Goal: Task Accomplishment & Management: Use online tool/utility

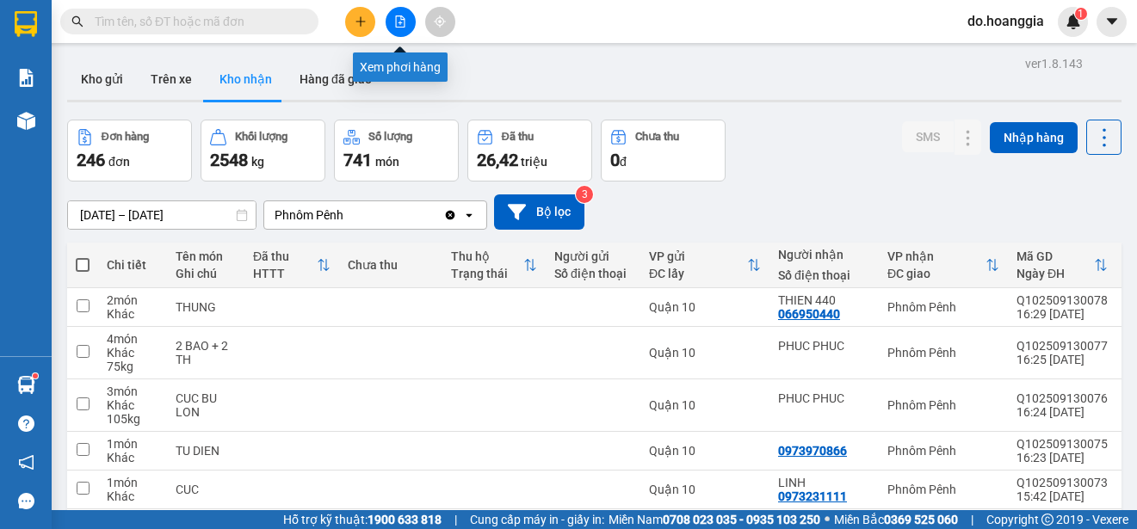
click at [399, 33] on button at bounding box center [400, 22] width 30 height 30
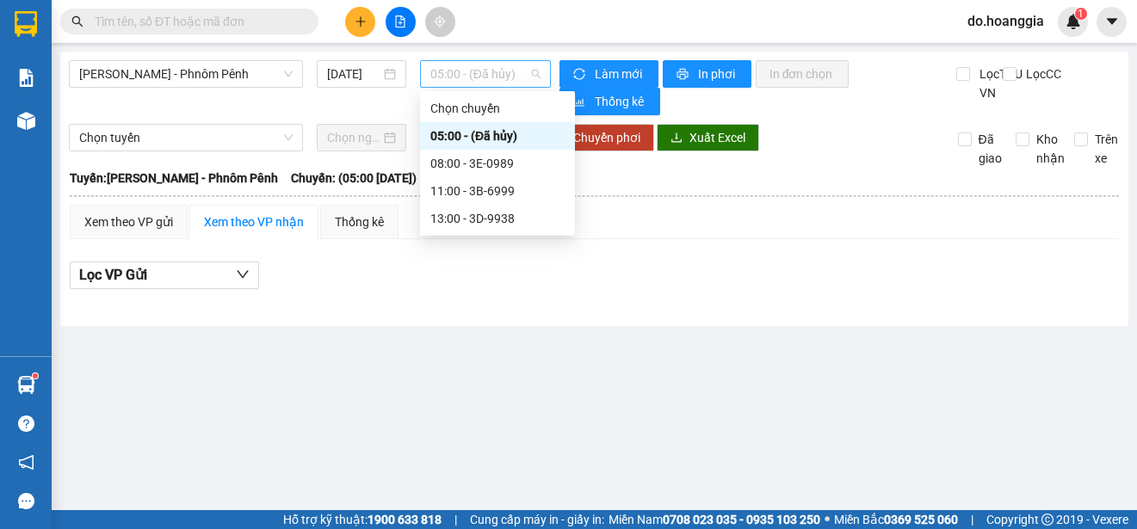
click at [482, 67] on span "05:00 - (Đã hủy)" at bounding box center [485, 74] width 110 height 26
click at [506, 163] on div "08:00 - 3E-0989" at bounding box center [497, 163] width 134 height 19
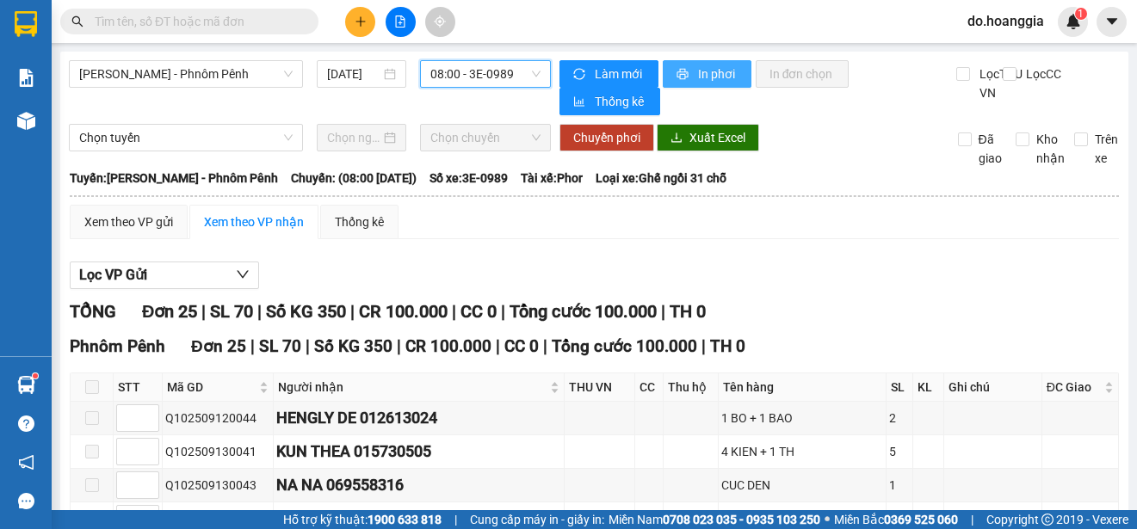
click at [700, 76] on span "In phơi" at bounding box center [718, 74] width 40 height 19
click at [495, 73] on span "08:00 - 3E-0989" at bounding box center [485, 74] width 110 height 26
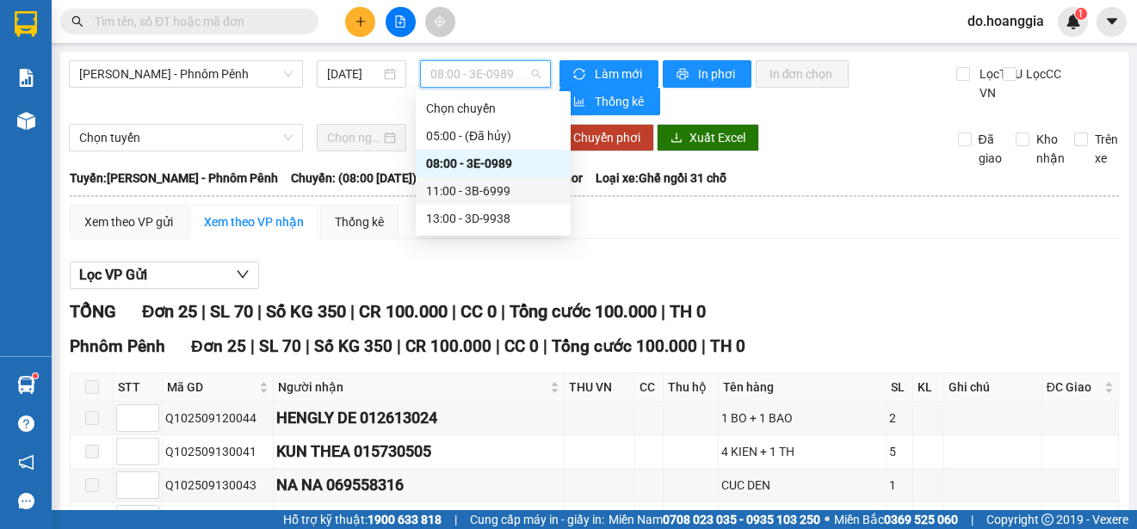
click at [501, 187] on div "11:00 - 3B-6999" at bounding box center [493, 191] width 134 height 19
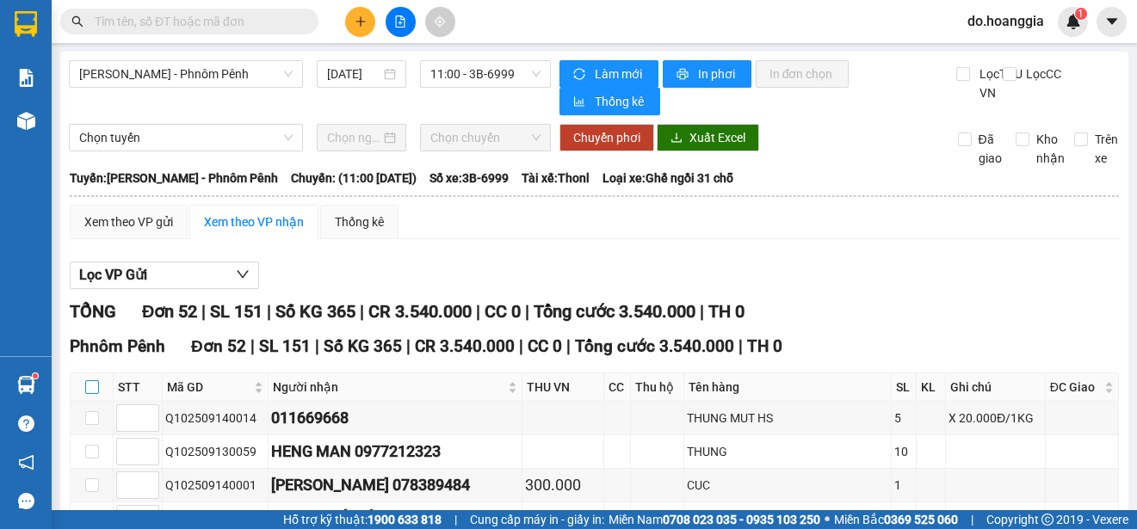
click at [91, 392] on input "checkbox" at bounding box center [92, 387] width 14 height 14
checkbox input "true"
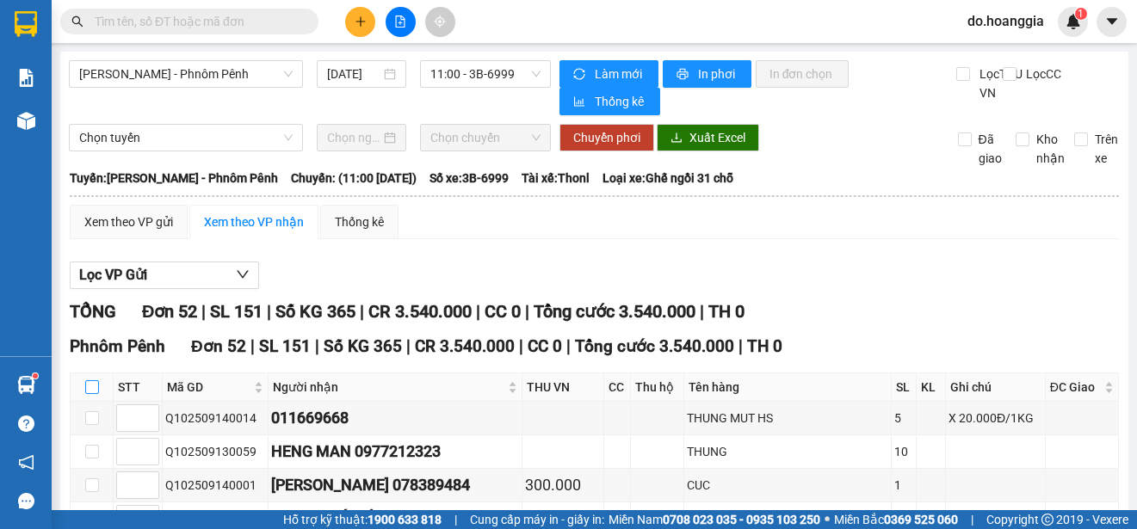
checkbox input "true"
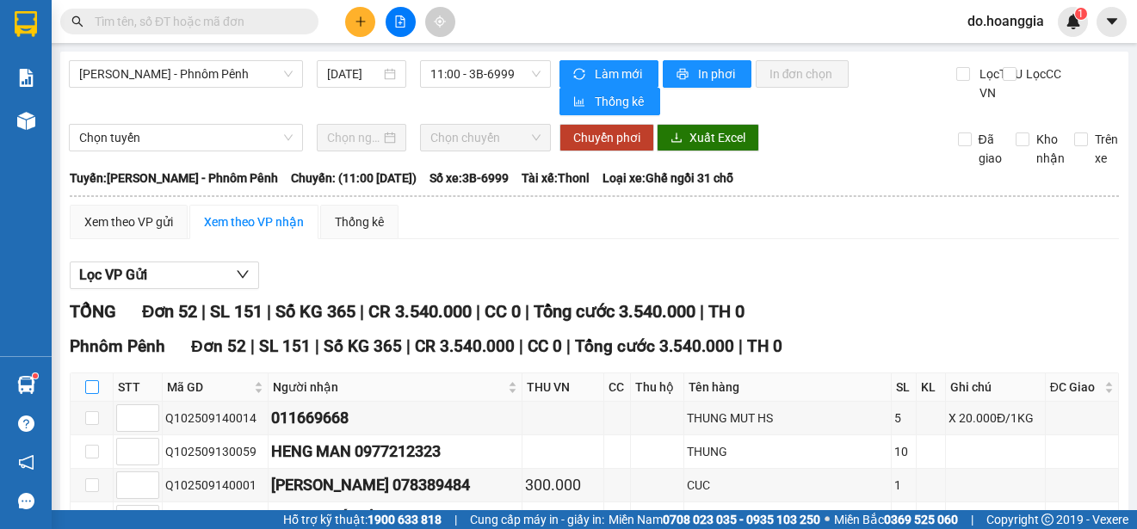
checkbox input "true"
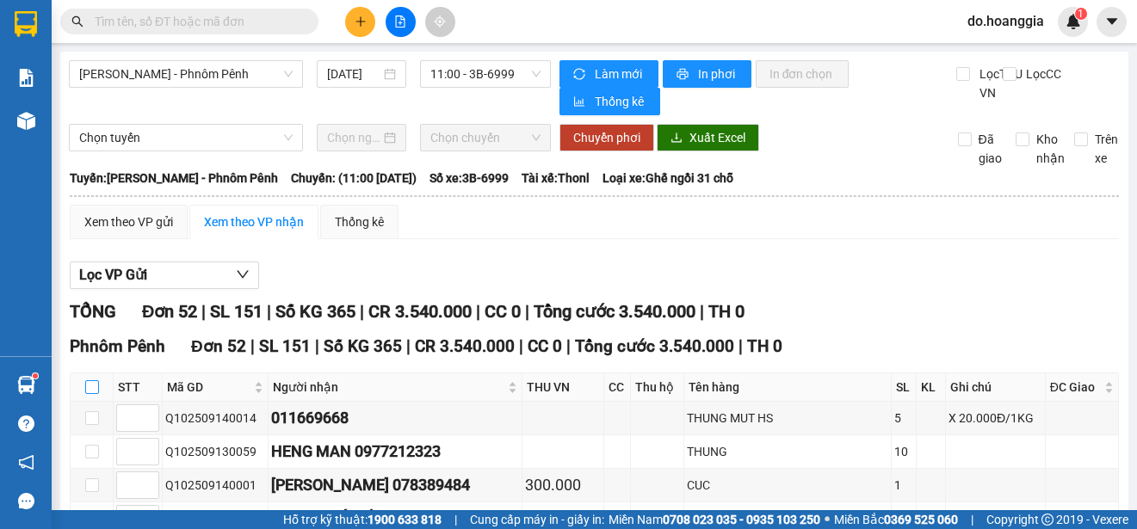
checkbox input "true"
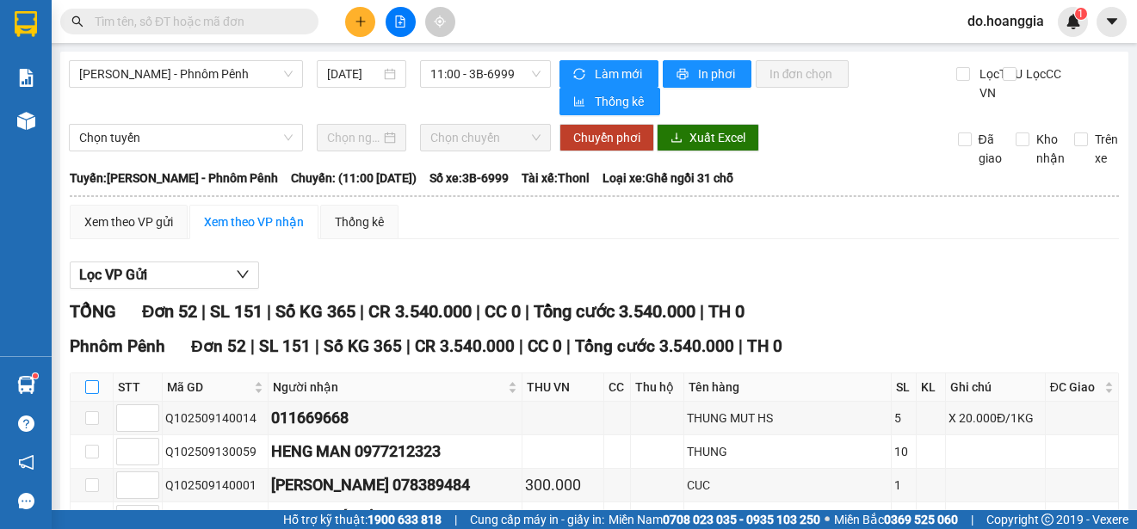
checkbox input "true"
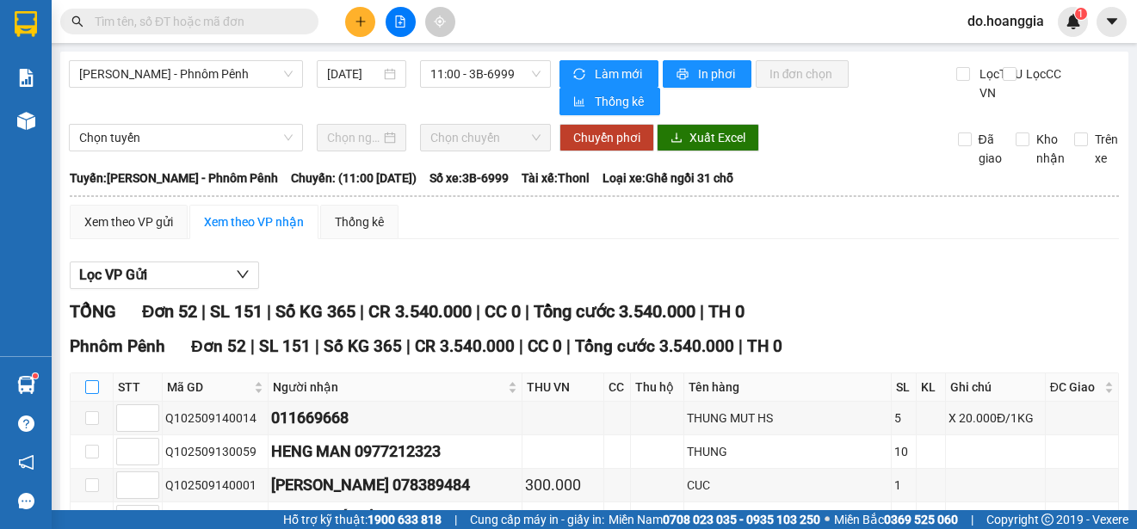
checkbox input "true"
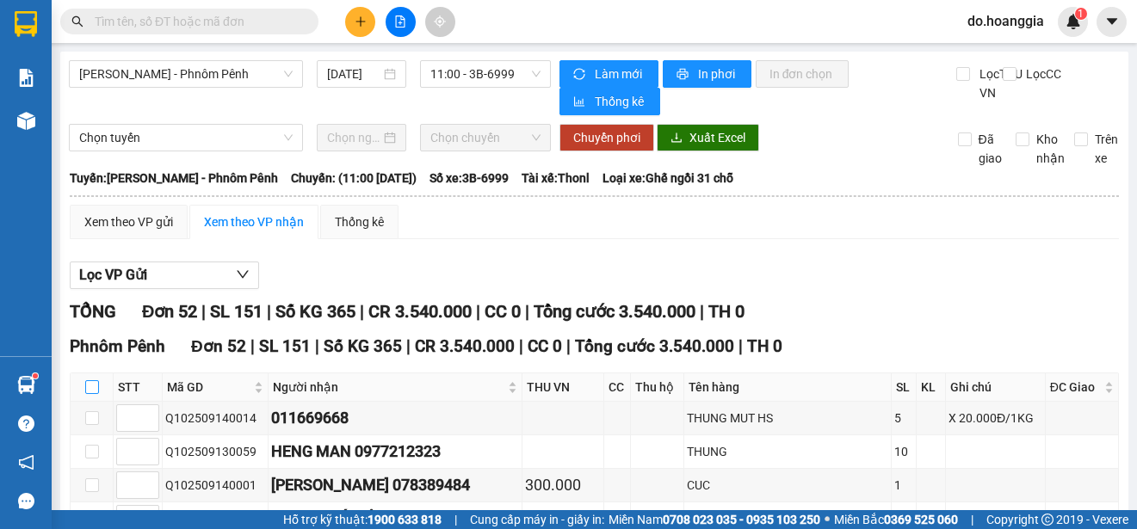
checkbox input "true"
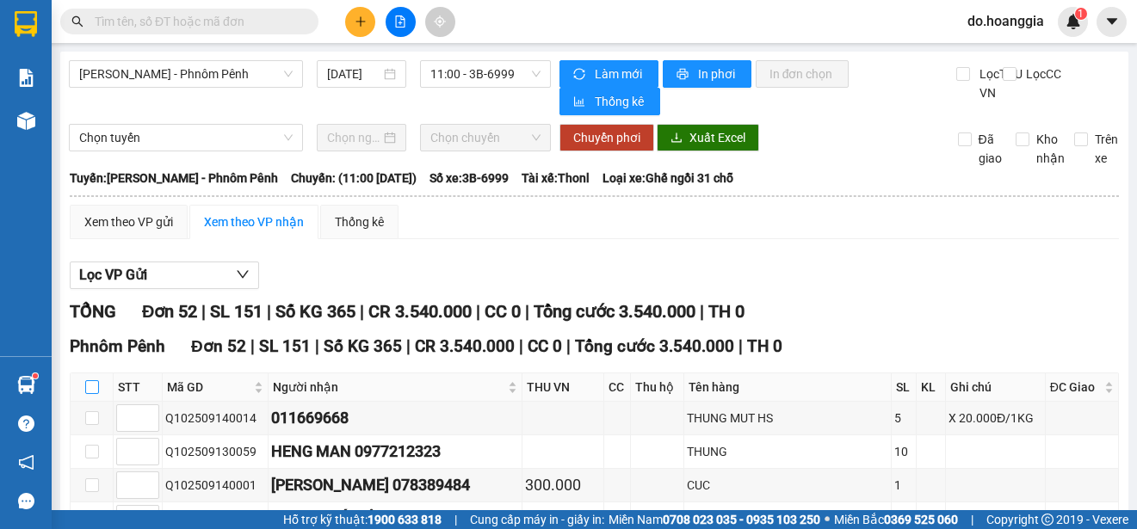
checkbox input "true"
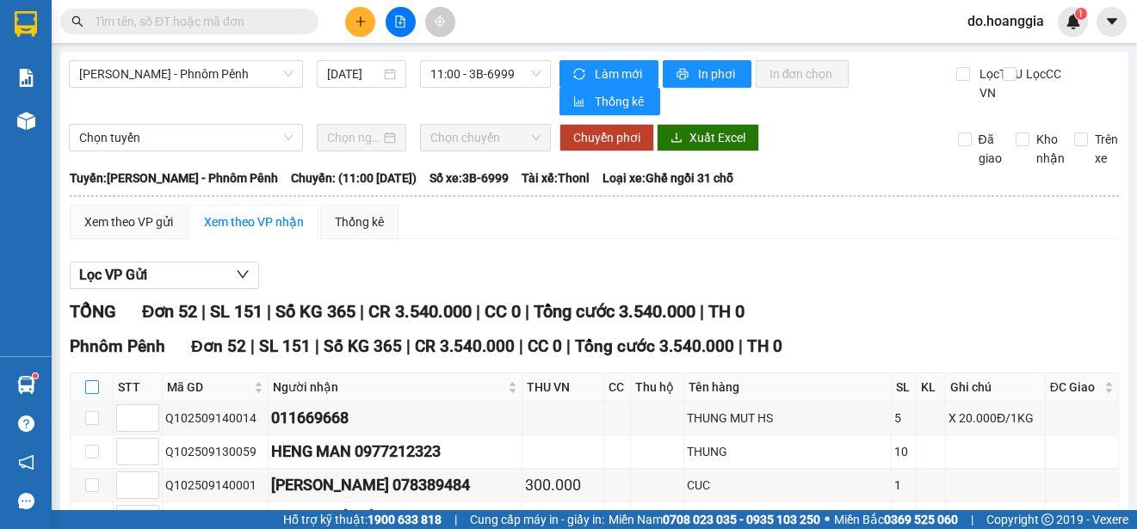
checkbox input "true"
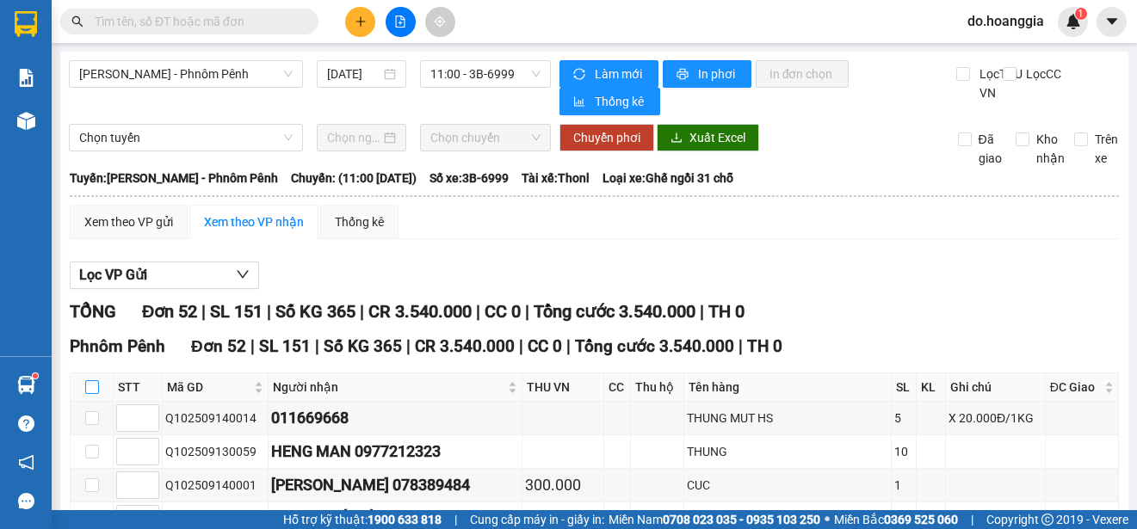
checkbox input "true"
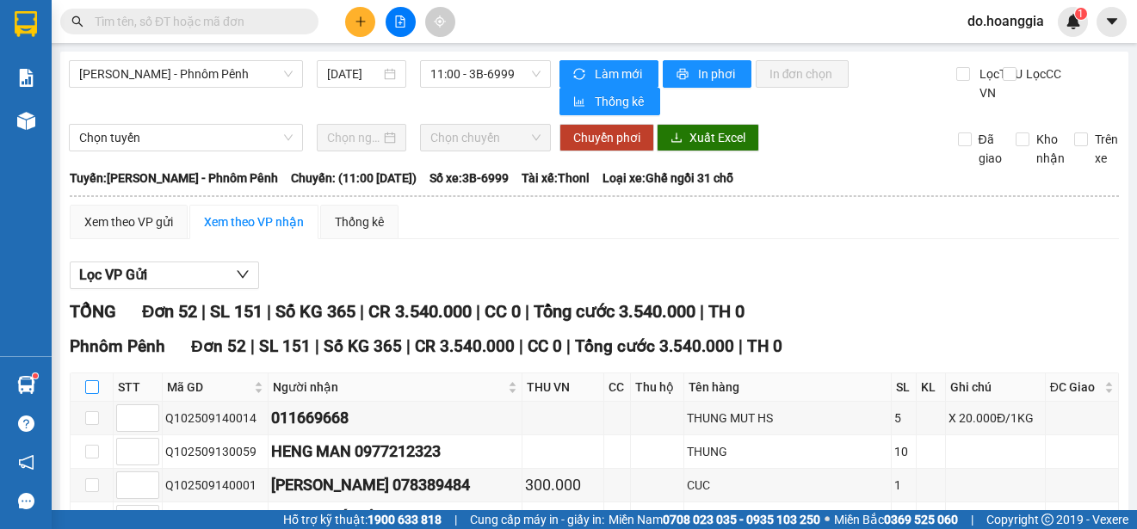
checkbox input "true"
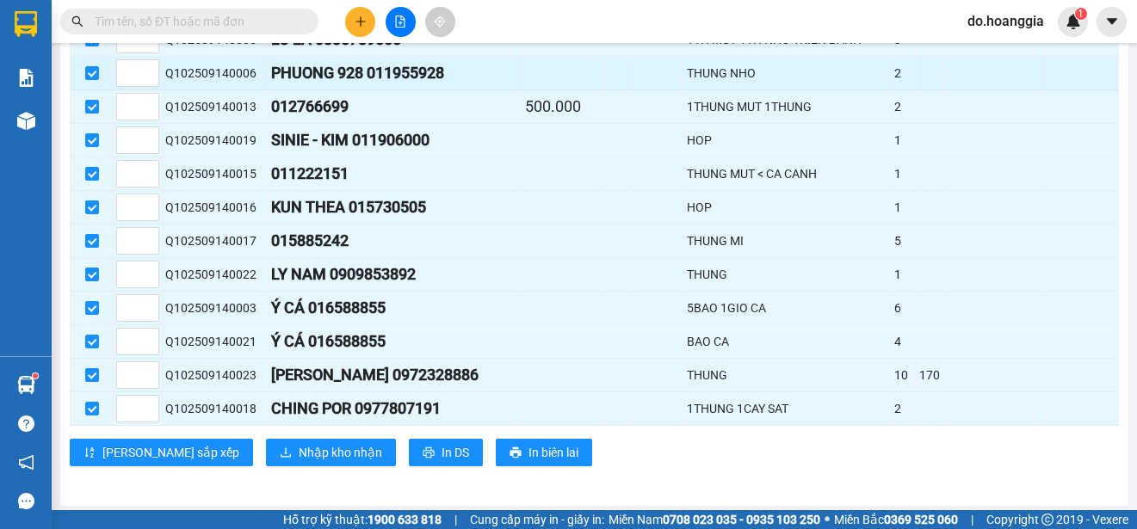
scroll to position [1731, 0]
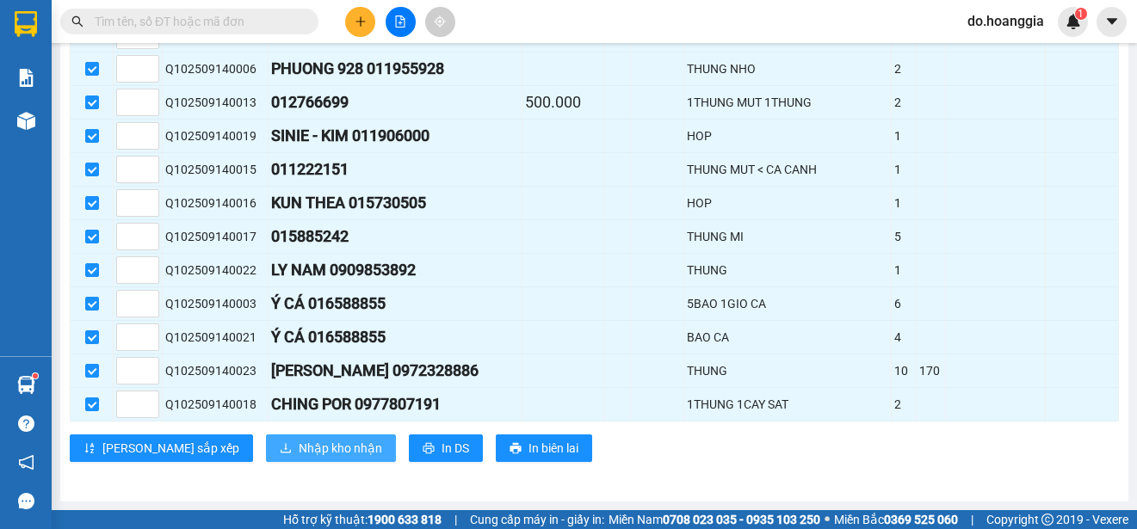
click at [299, 449] on span "Nhập kho nhận" at bounding box center [340, 448] width 83 height 19
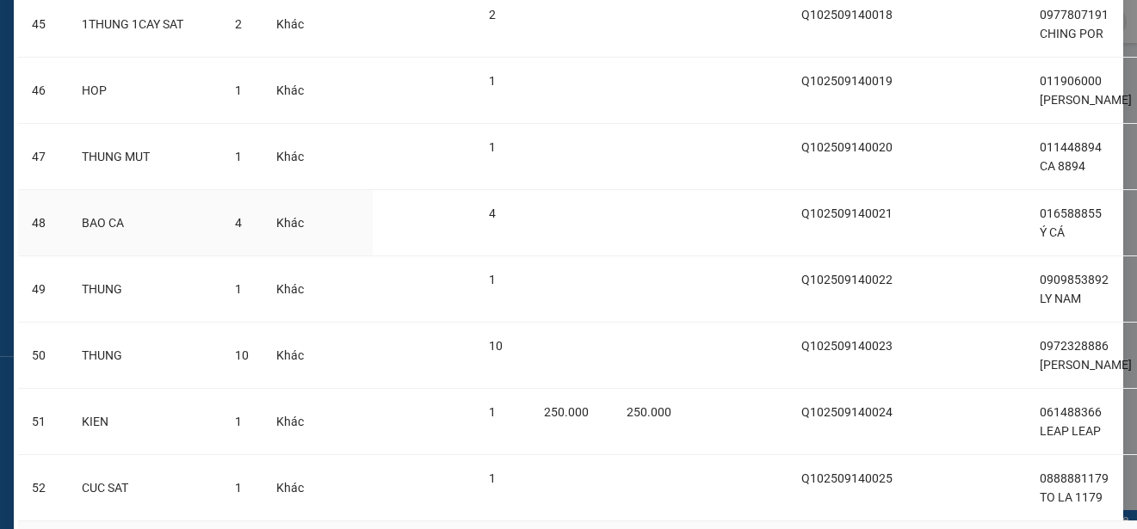
scroll to position [3262, 0]
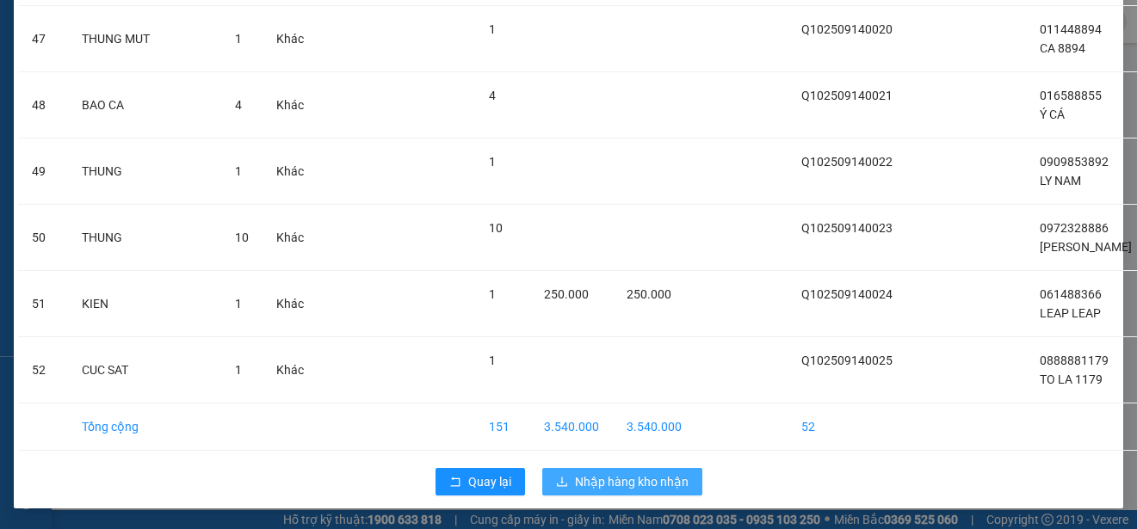
click at [626, 479] on span "Nhập hàng kho nhận" at bounding box center [632, 481] width 114 height 19
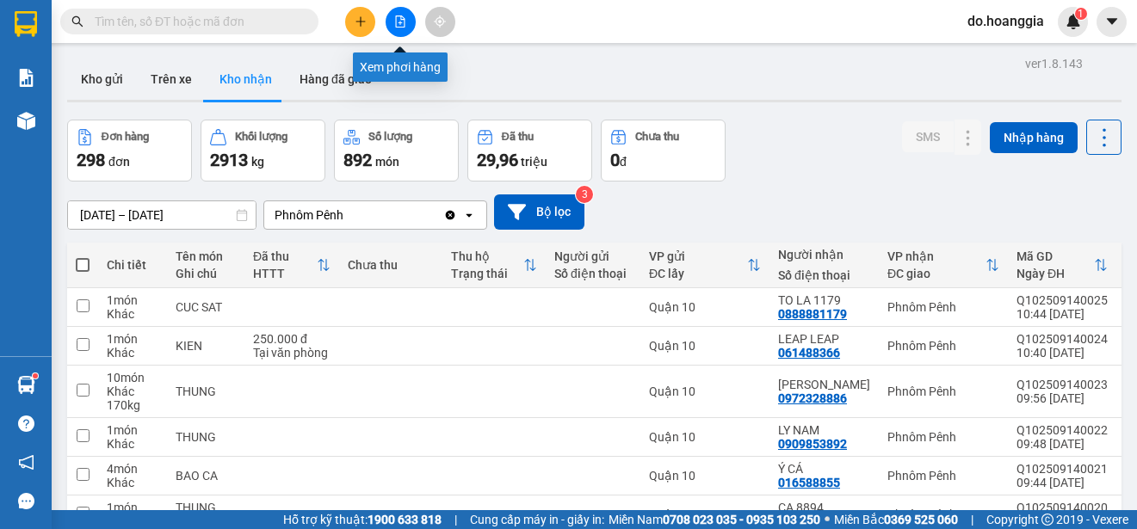
click at [398, 22] on icon "file-add" at bounding box center [400, 21] width 12 height 12
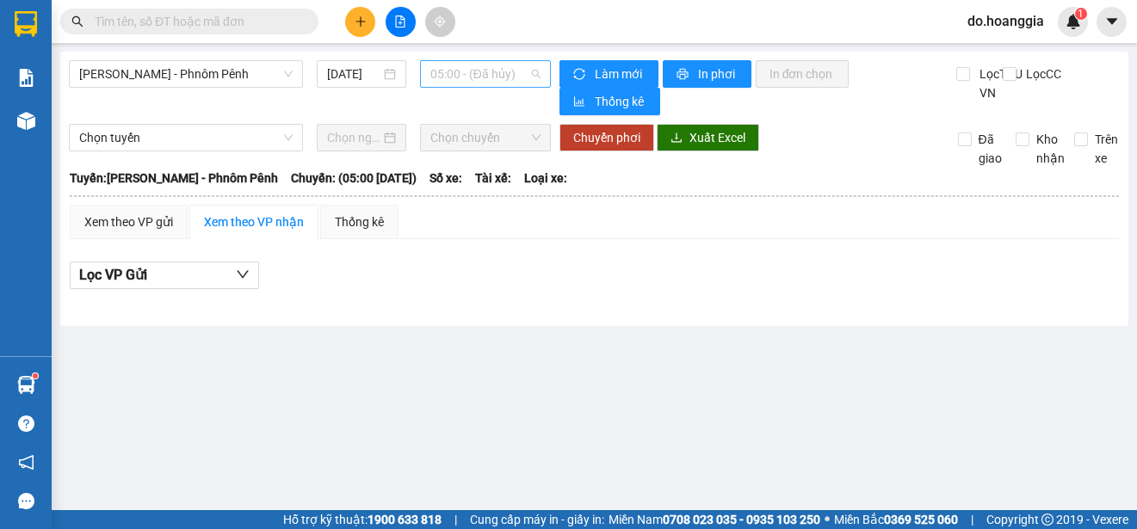
click at [509, 80] on span "05:00 - (Đã hủy)" at bounding box center [485, 74] width 110 height 26
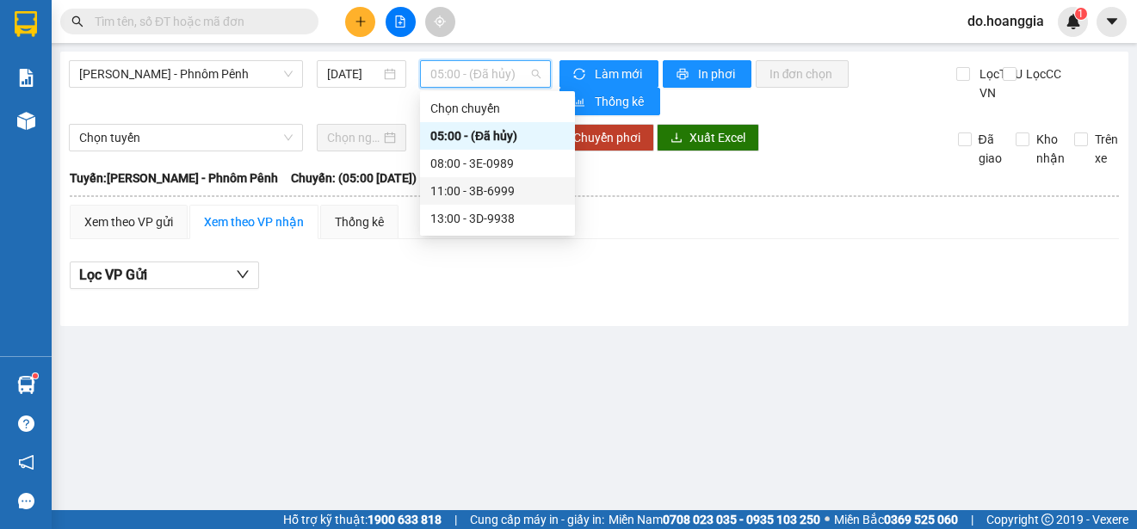
click at [512, 187] on div "11:00 - 3B-6999" at bounding box center [497, 191] width 134 height 19
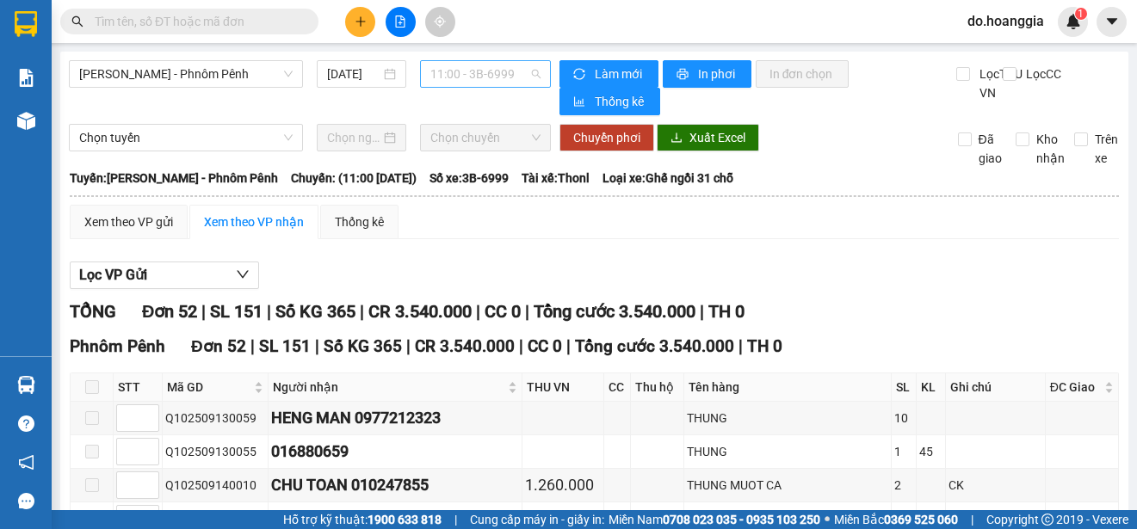
click at [512, 71] on span "11:00 - 3B-6999" at bounding box center [485, 74] width 110 height 26
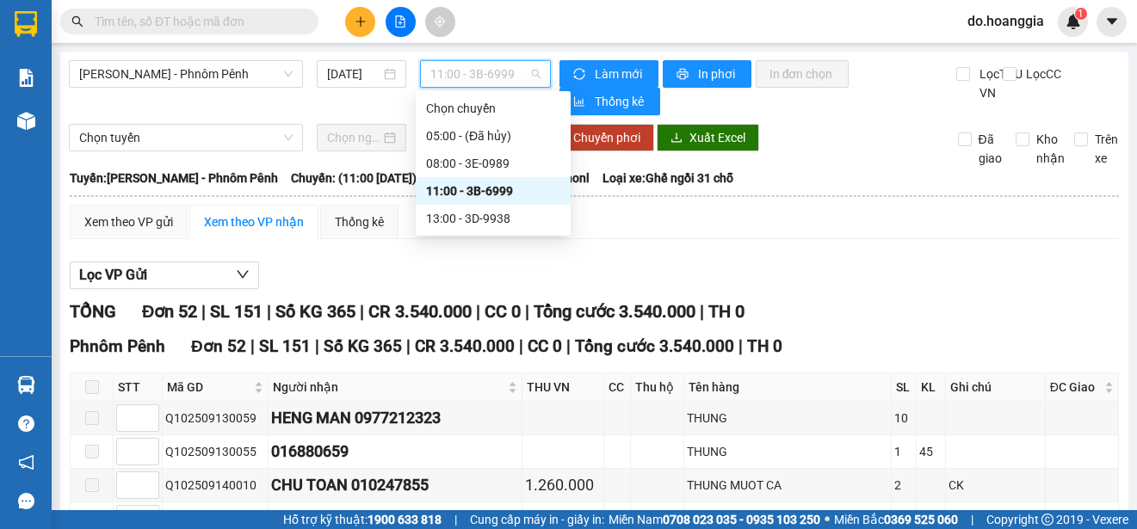
click at [505, 188] on div "11:00 - 3B-6999" at bounding box center [493, 191] width 134 height 19
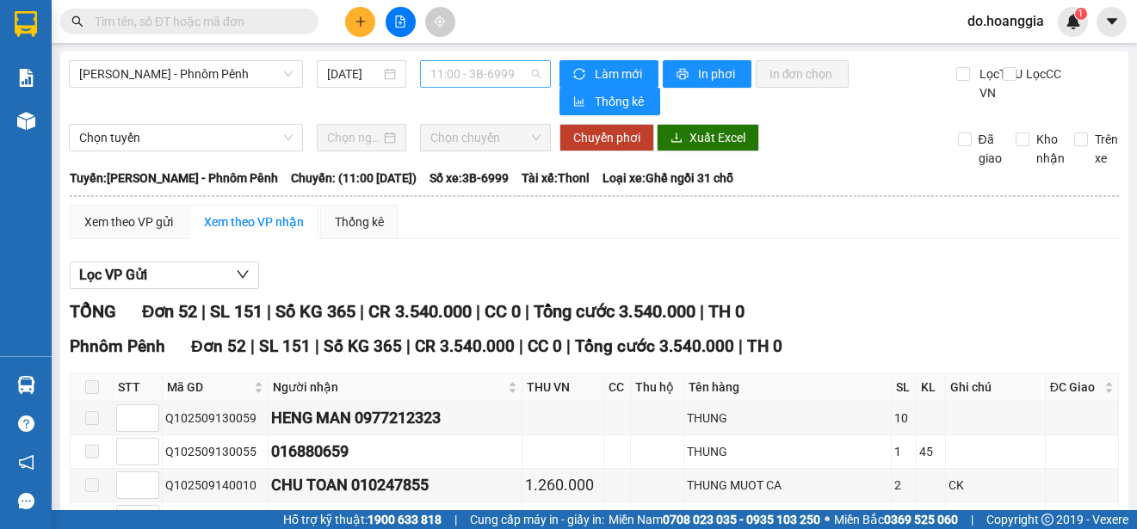
click at [499, 80] on span "11:00 - 3B-6999" at bounding box center [485, 74] width 110 height 26
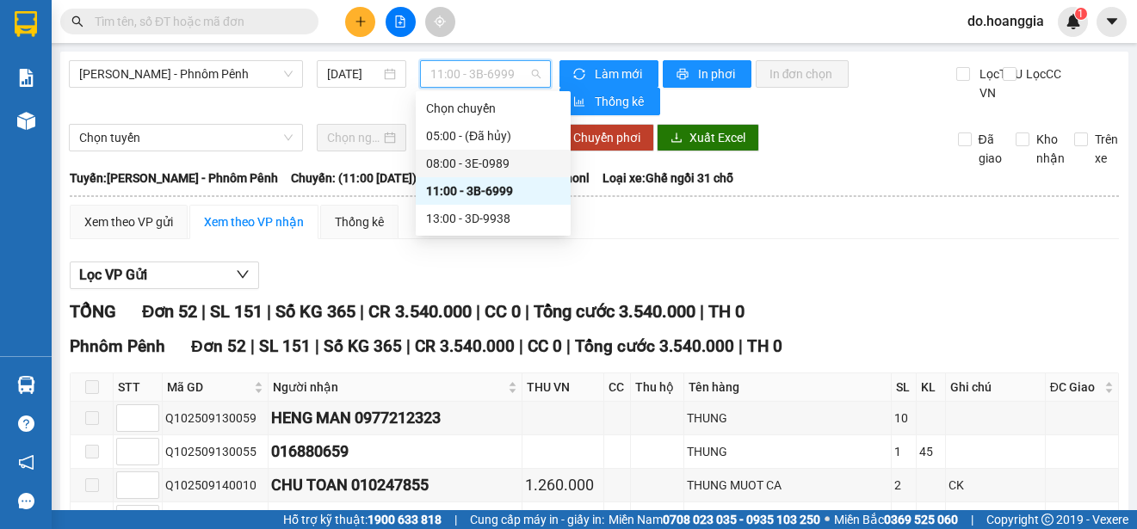
click at [501, 155] on div "08:00 - 3E-0989" at bounding box center [493, 163] width 134 height 19
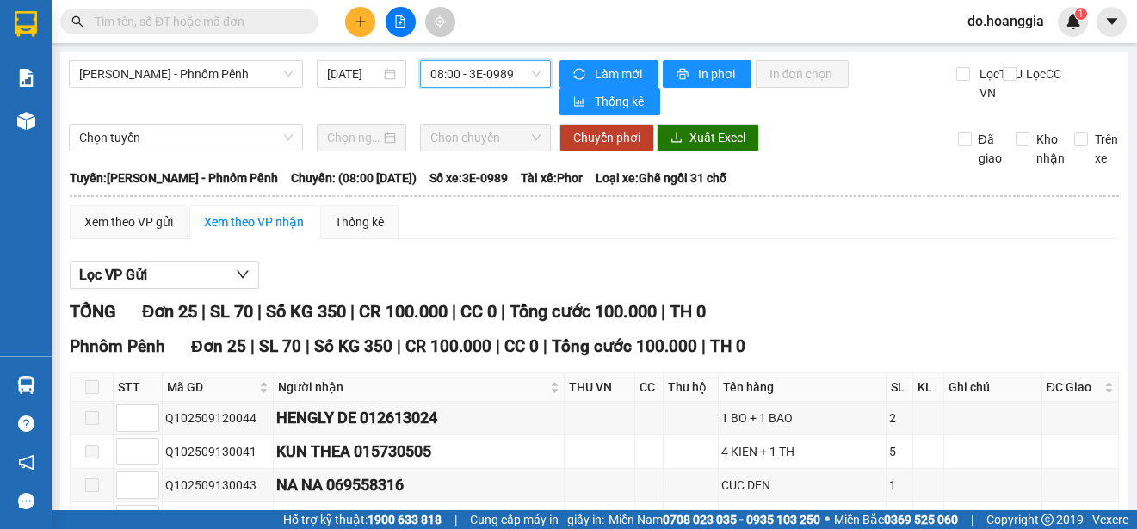
click at [485, 65] on span "08:00 - 3E-0989" at bounding box center [485, 74] width 110 height 26
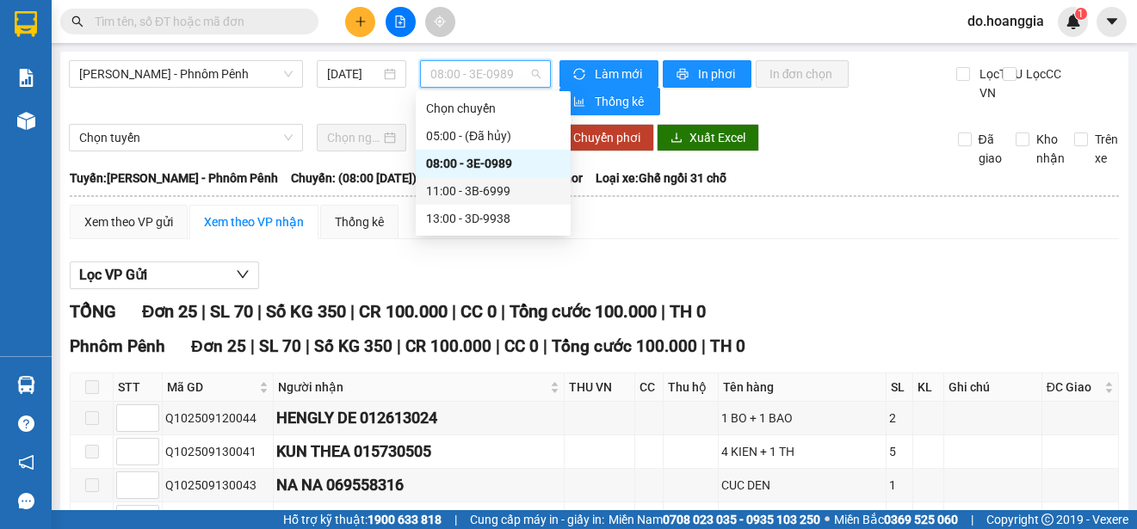
click at [481, 190] on div "11:00 - 3B-6999" at bounding box center [493, 191] width 134 height 19
